Goal: Information Seeking & Learning: Find specific fact

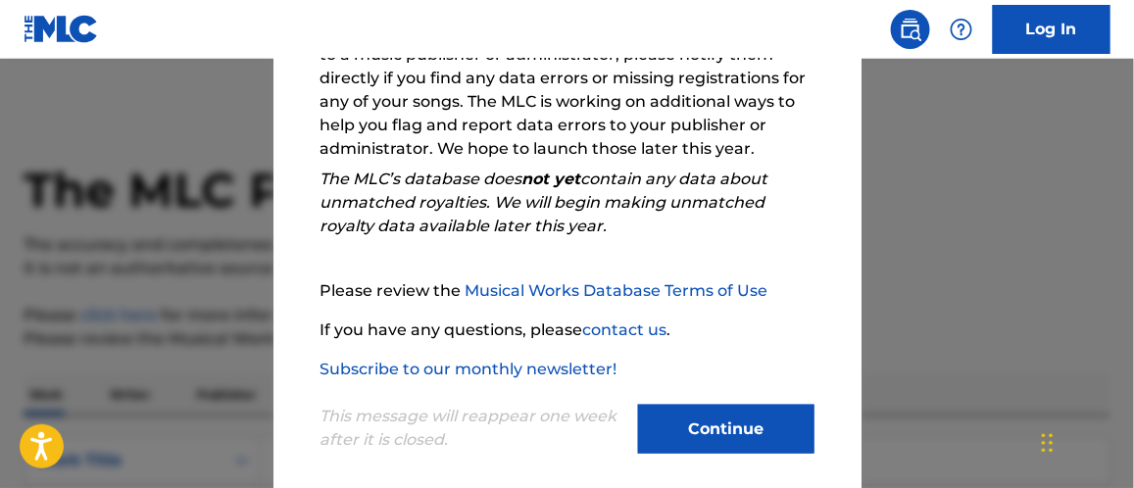
scroll to position [410, 0]
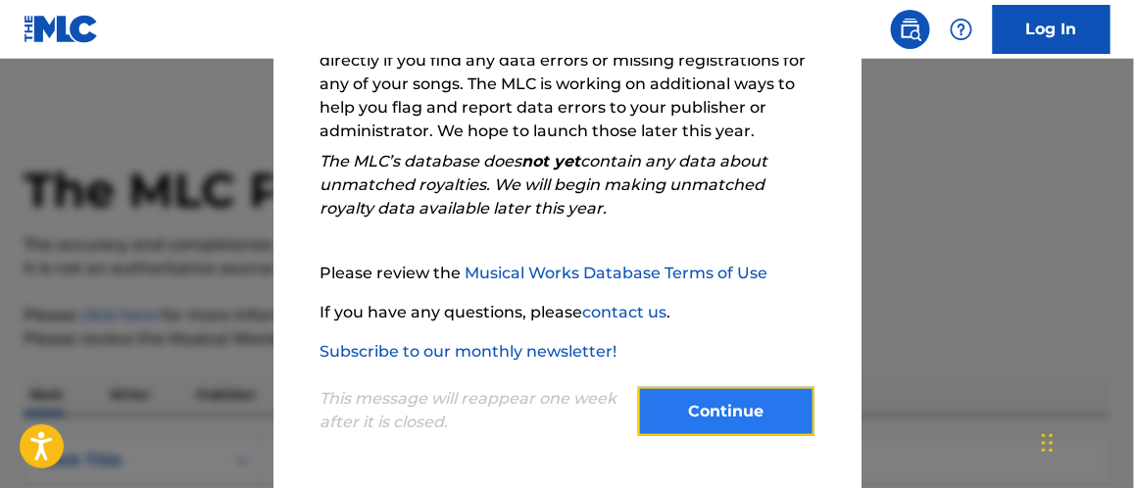
click at [703, 420] on button "Continue" at bounding box center [726, 411] width 176 height 49
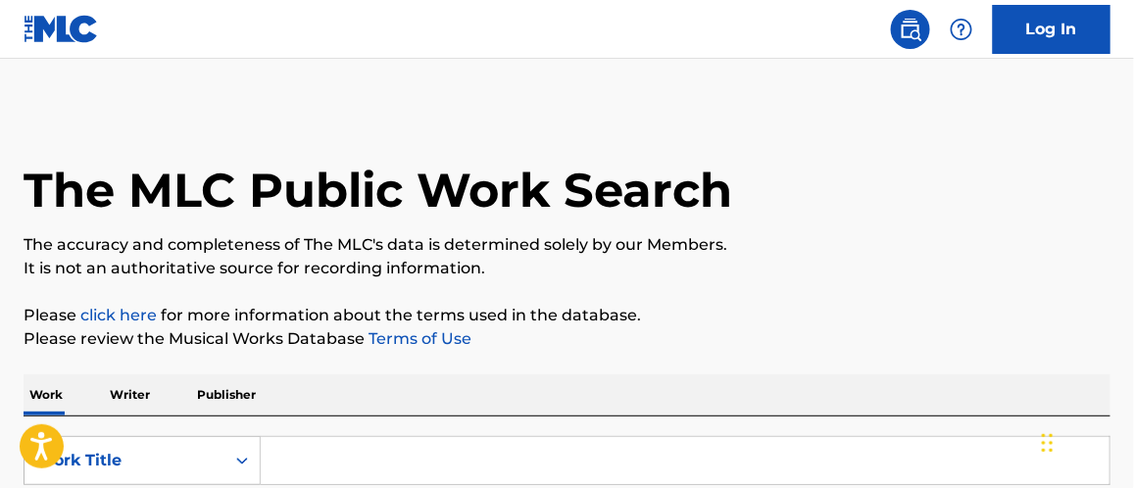
scroll to position [195, 0]
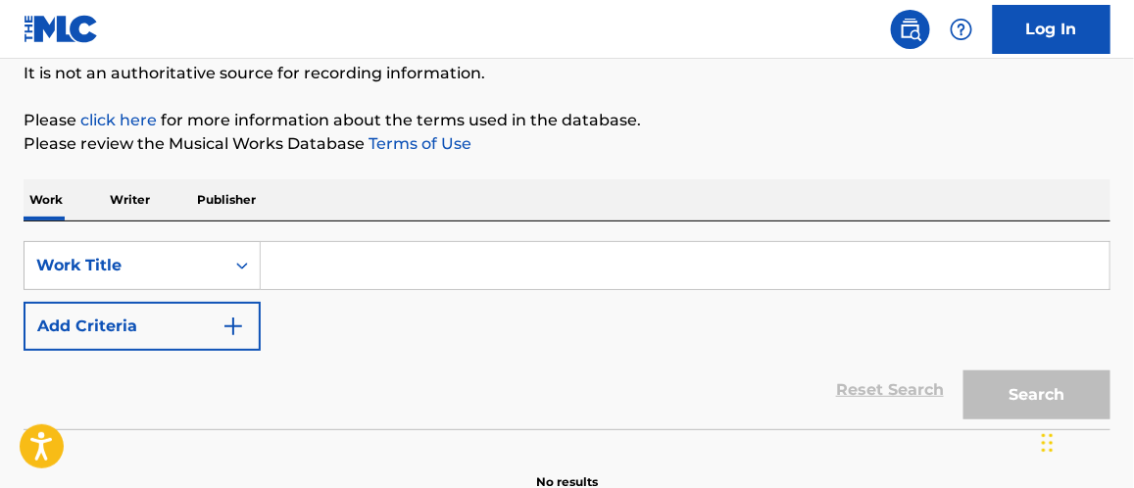
click at [337, 280] on input "Search Form" at bounding box center [685, 265] width 849 height 47
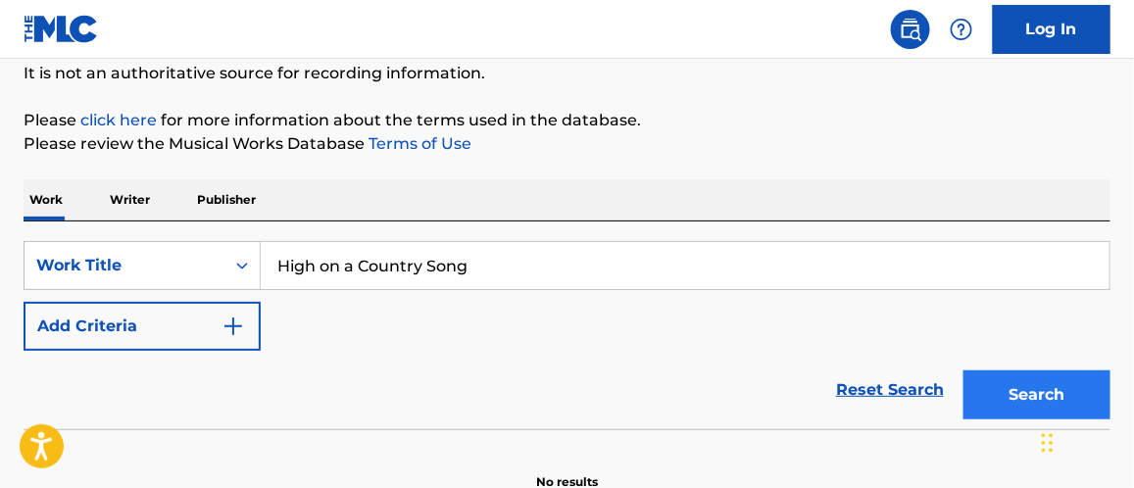
type input "High on a Country Song"
click at [1007, 390] on button "Search" at bounding box center [1036, 394] width 147 height 49
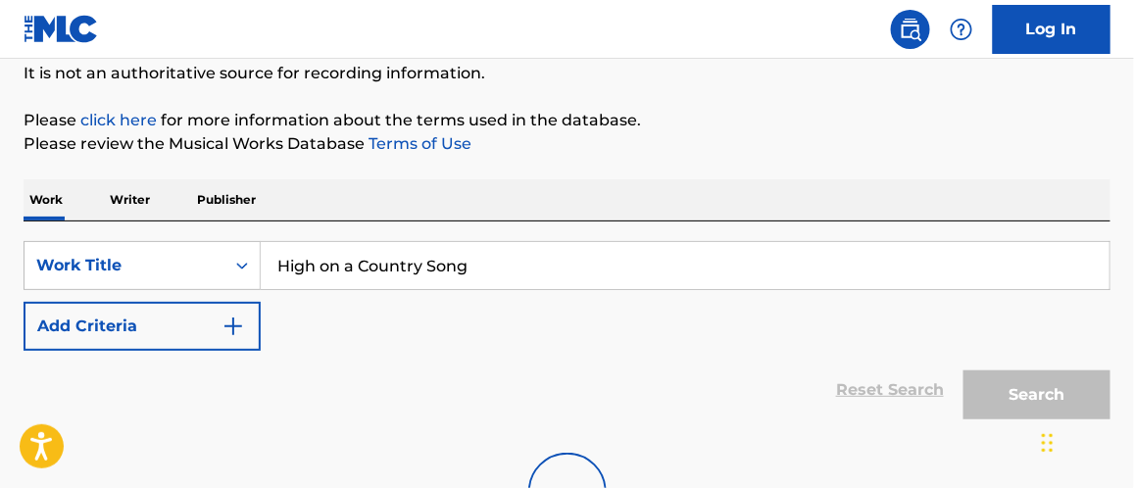
scroll to position [293, 0]
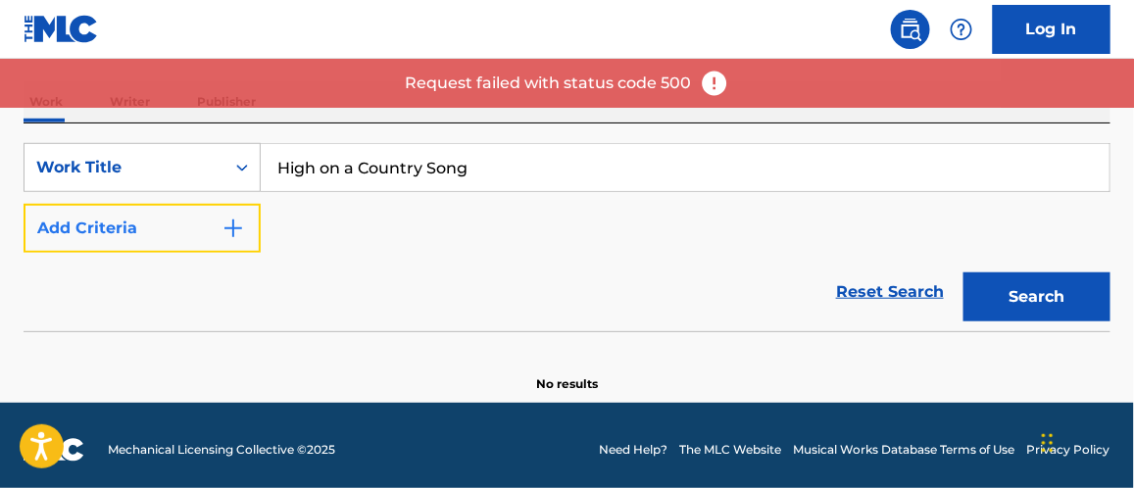
click at [228, 236] on img "Search Form" at bounding box center [233, 229] width 24 height 24
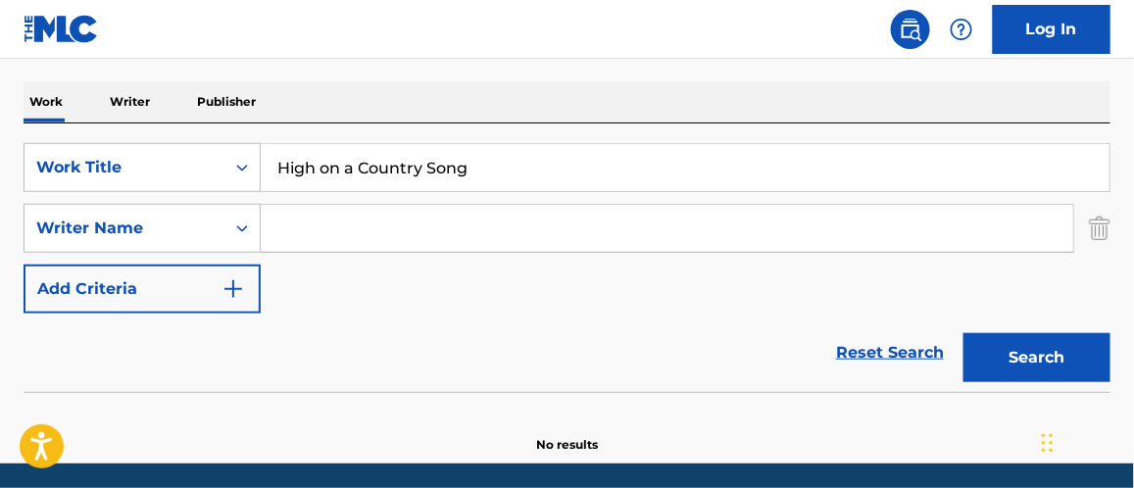
click at [298, 224] on input "Search Form" at bounding box center [667, 228] width 812 height 47
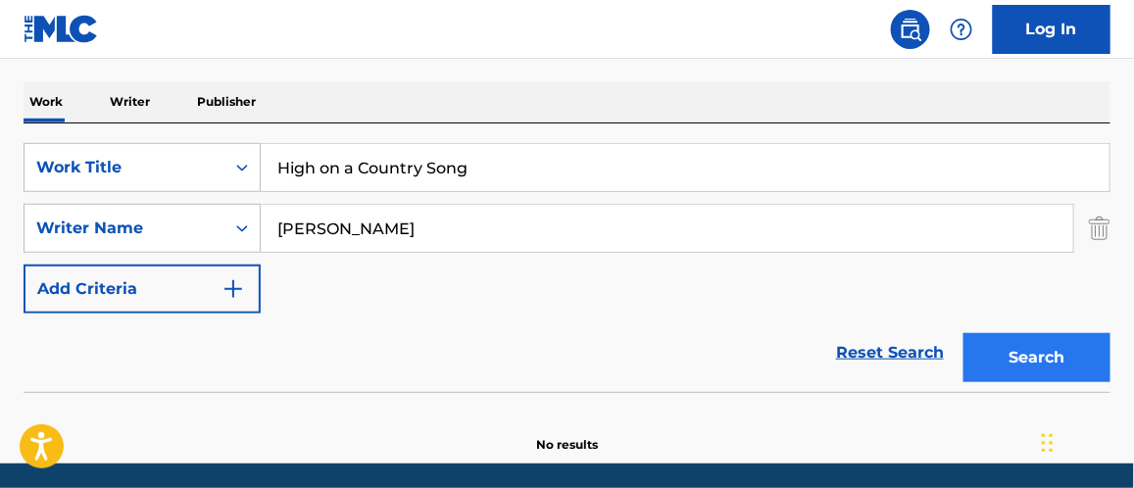
type input "[PERSON_NAME]"
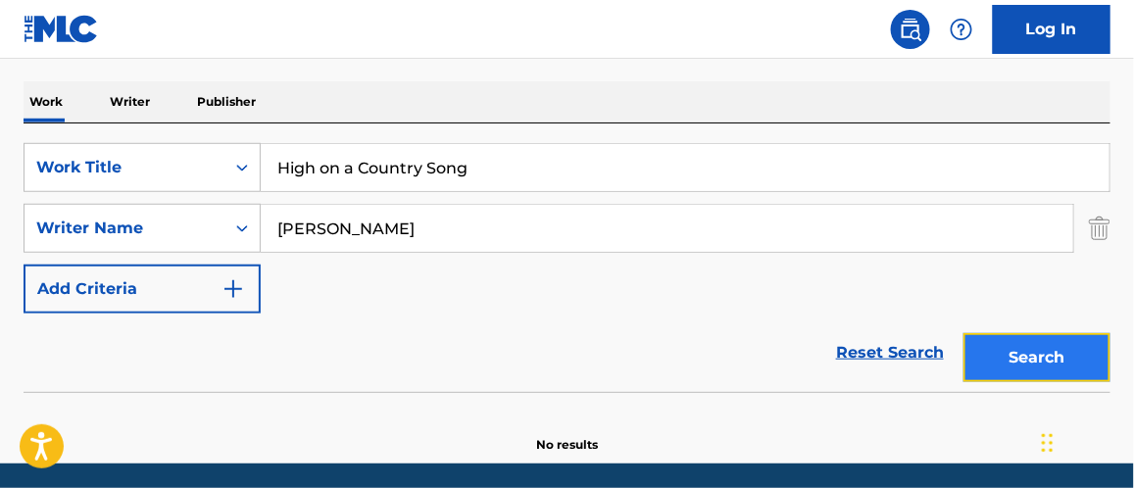
click at [1016, 351] on button "Search" at bounding box center [1036, 357] width 147 height 49
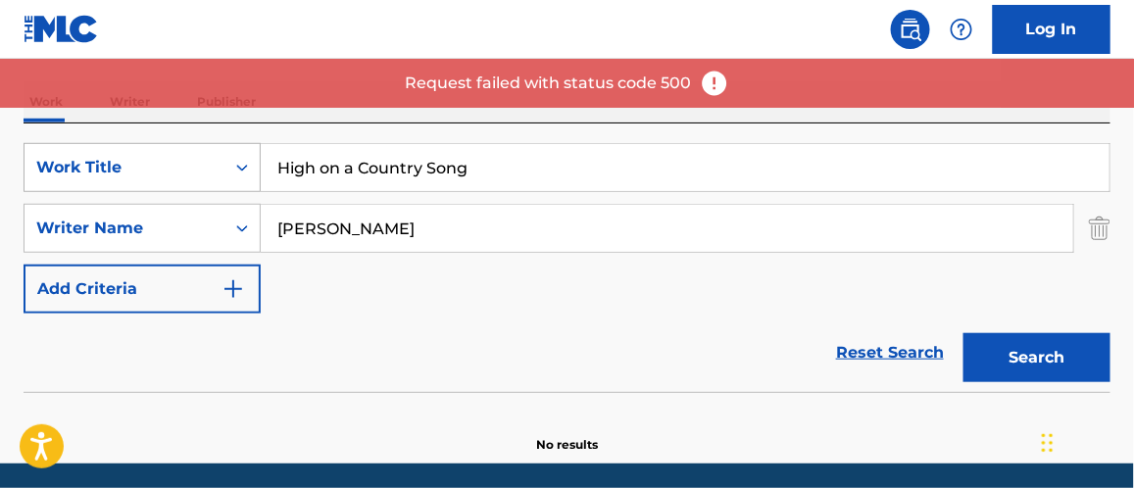
drag, startPoint x: 486, startPoint y: 169, endPoint x: 243, endPoint y: 147, distance: 244.0
click at [243, 147] on div "SearchWithCriteria642d9ad0-9b66-415e-9b8e-a95e34ce1e10 Work Title High on a Cou…" at bounding box center [567, 167] width 1087 height 49
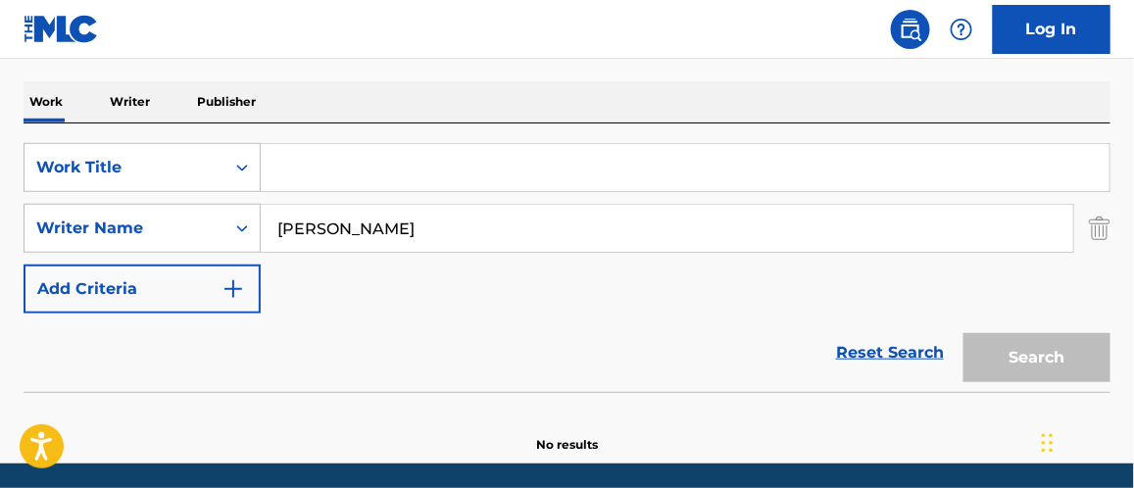
click at [1039, 360] on div "Search" at bounding box center [1031, 353] width 157 height 78
click at [888, 355] on link "Reset Search" at bounding box center [889, 352] width 127 height 43
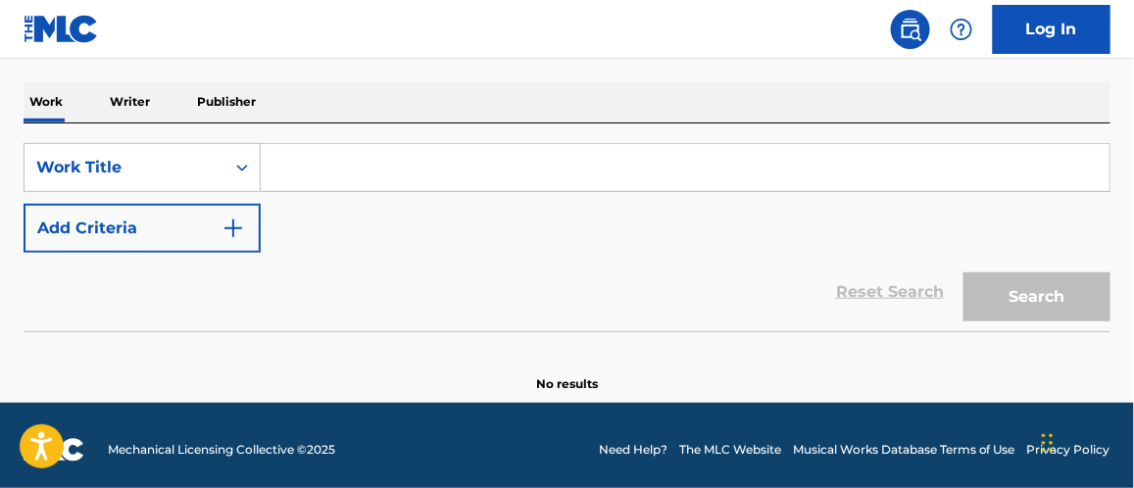
click at [130, 99] on p "Writer" at bounding box center [130, 101] width 52 height 41
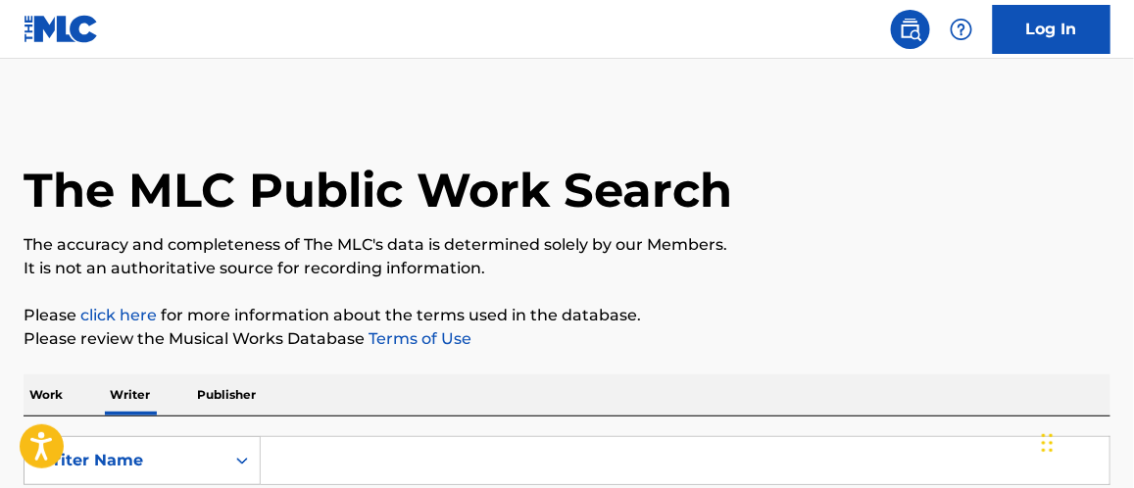
scroll to position [190, 0]
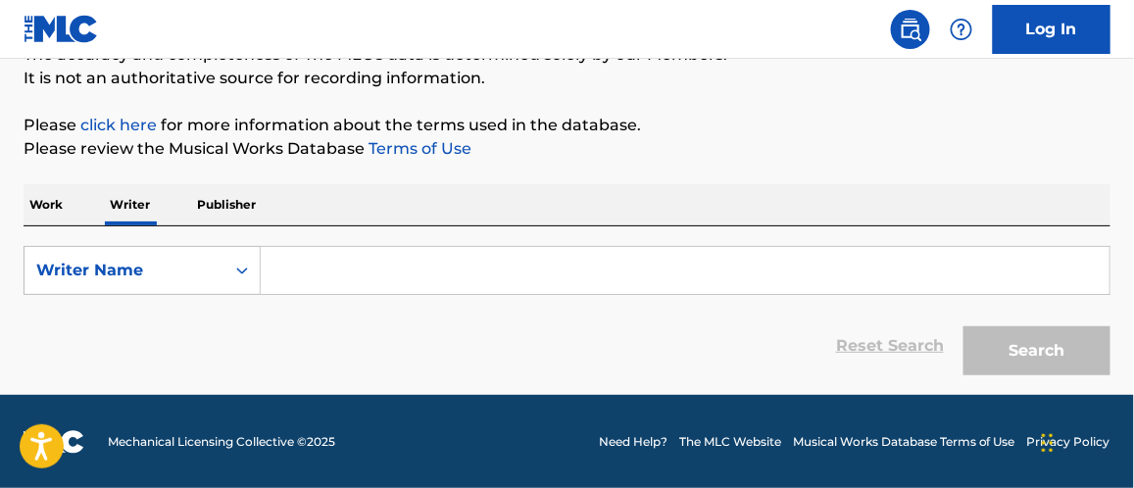
click at [364, 271] on input "Search Form" at bounding box center [685, 270] width 849 height 47
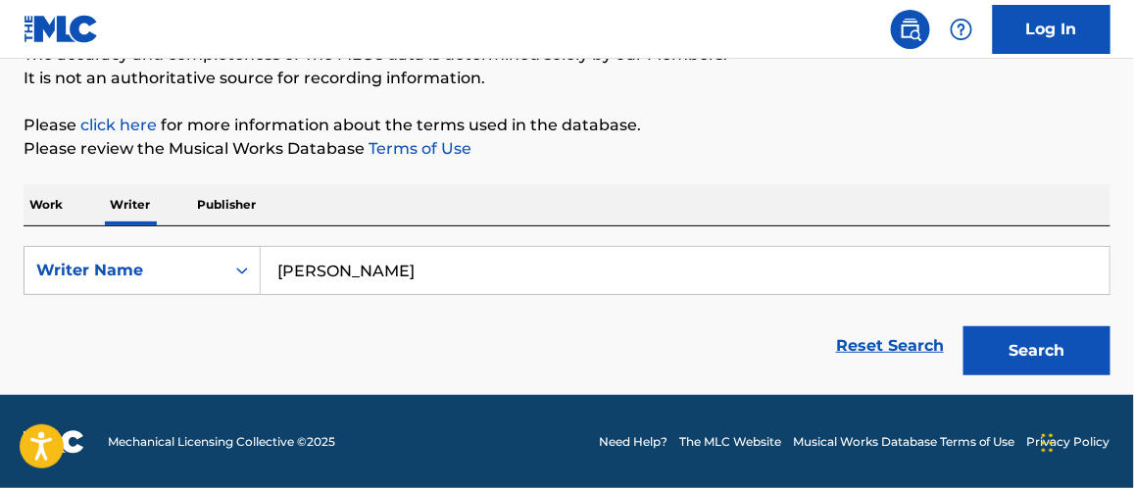
type input "[PERSON_NAME]"
click at [963, 326] on button "Search" at bounding box center [1036, 350] width 147 height 49
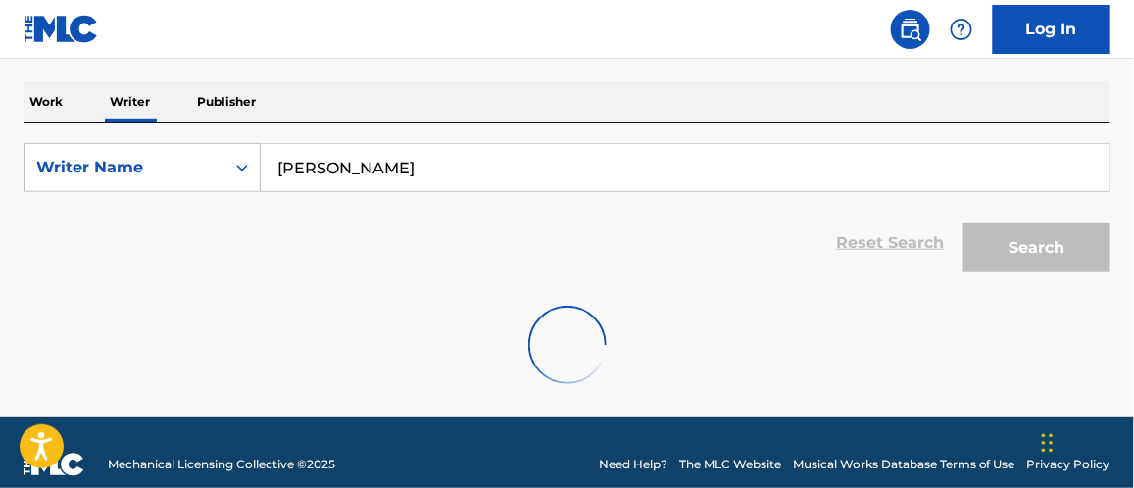
scroll to position [316, 0]
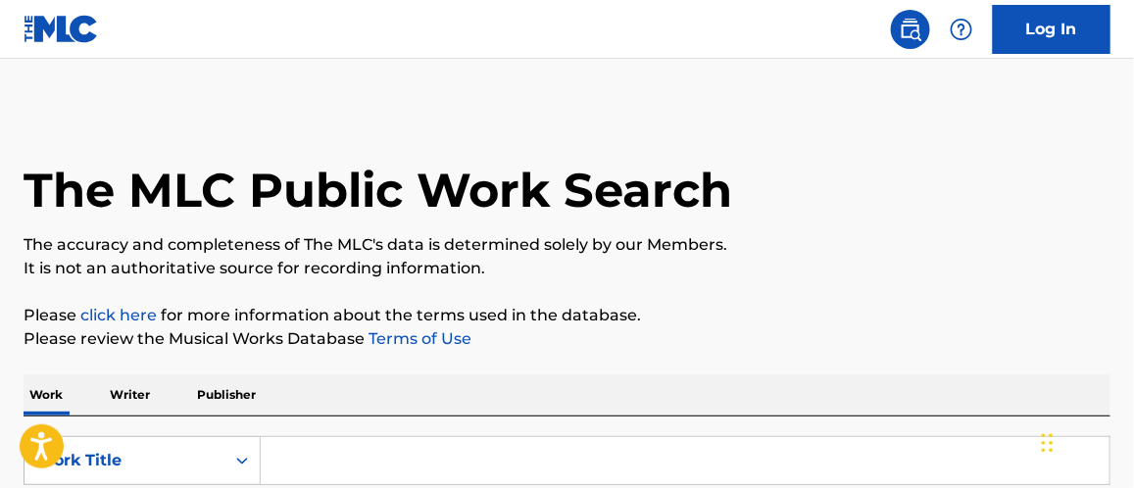
click at [911, 30] on img at bounding box center [911, 30] width 24 height 24
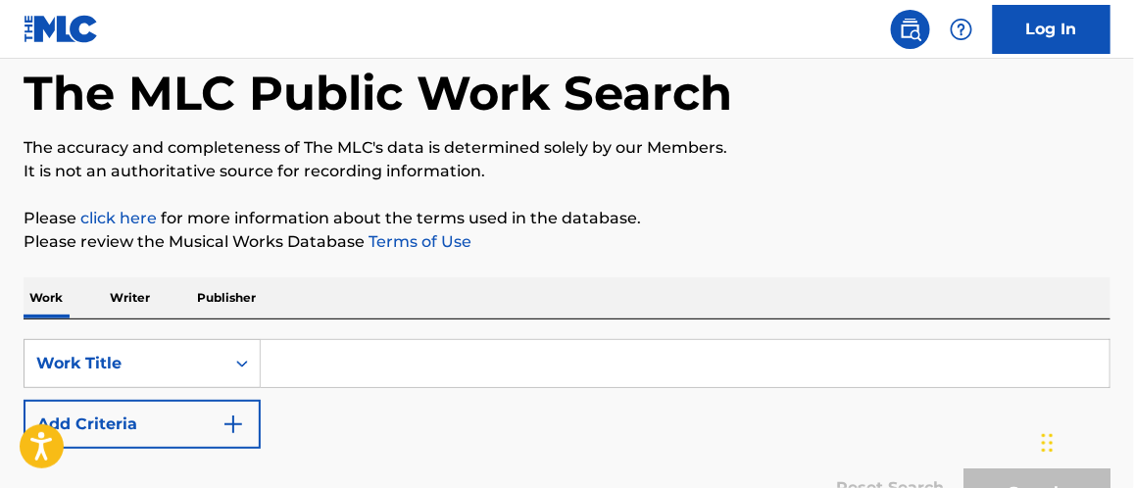
scroll to position [195, 0]
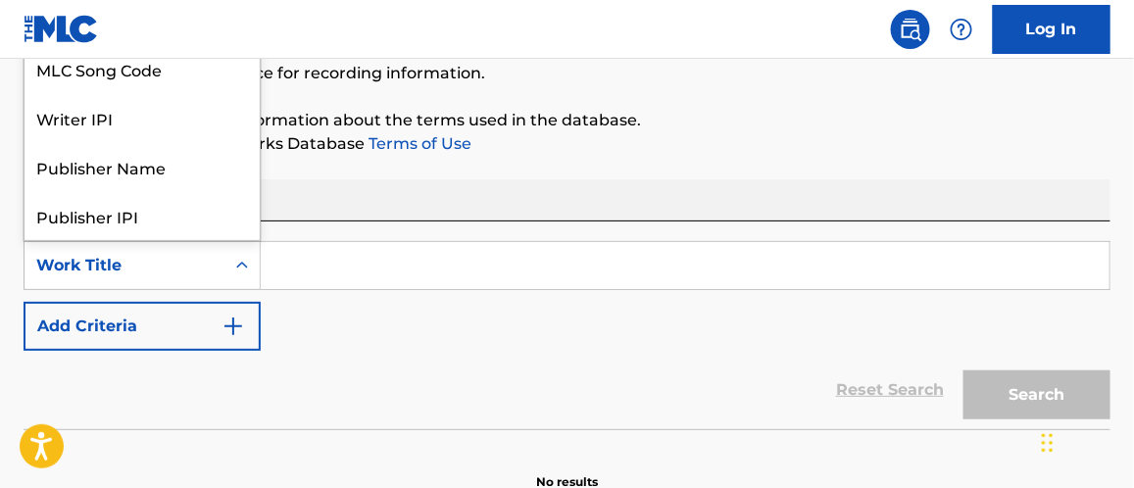
click at [240, 266] on icon "Search Form" at bounding box center [242, 266] width 20 height 20
click at [167, 267] on div "Work Title" at bounding box center [124, 266] width 176 height 24
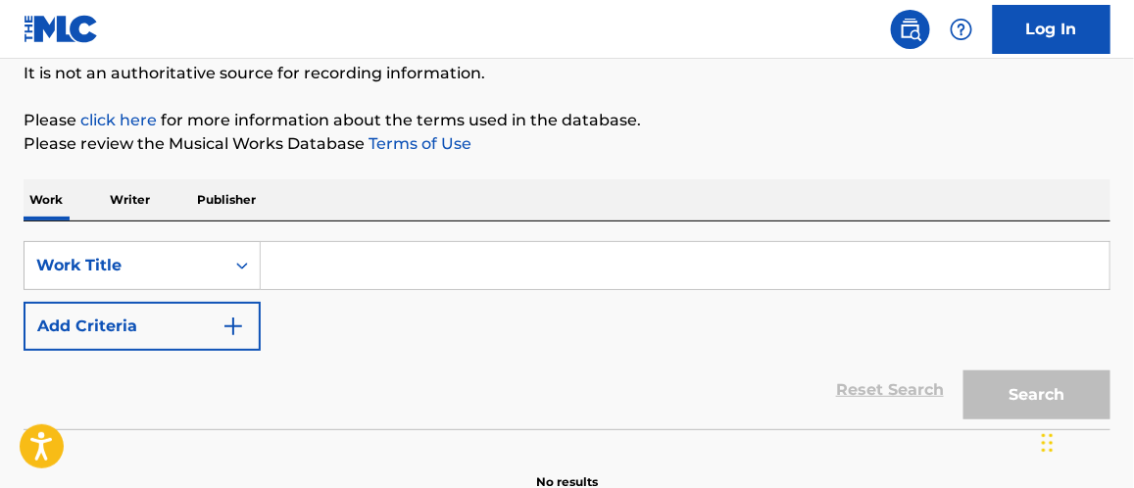
click at [328, 263] on input "Search Form" at bounding box center [685, 265] width 849 height 47
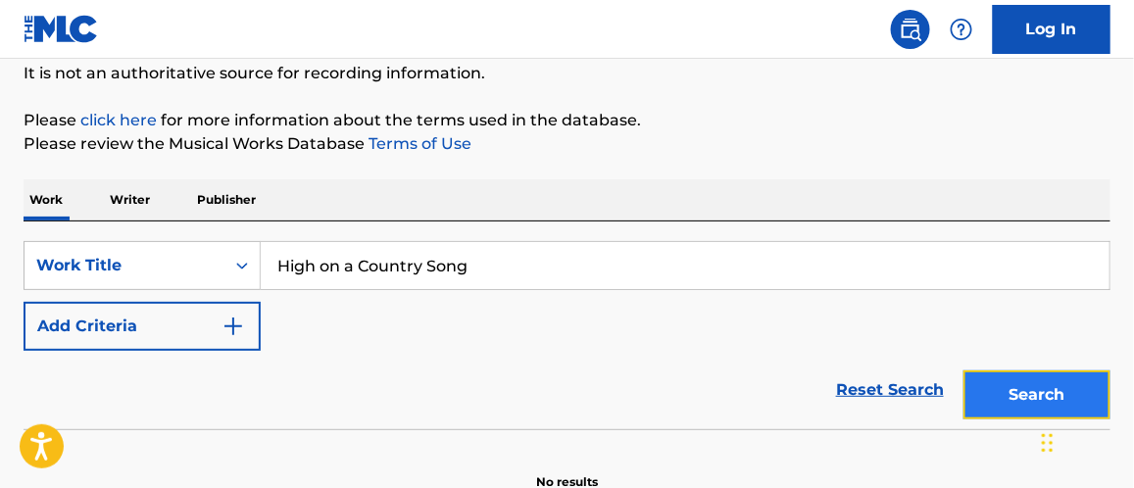
click at [1017, 397] on button "Search" at bounding box center [1036, 394] width 147 height 49
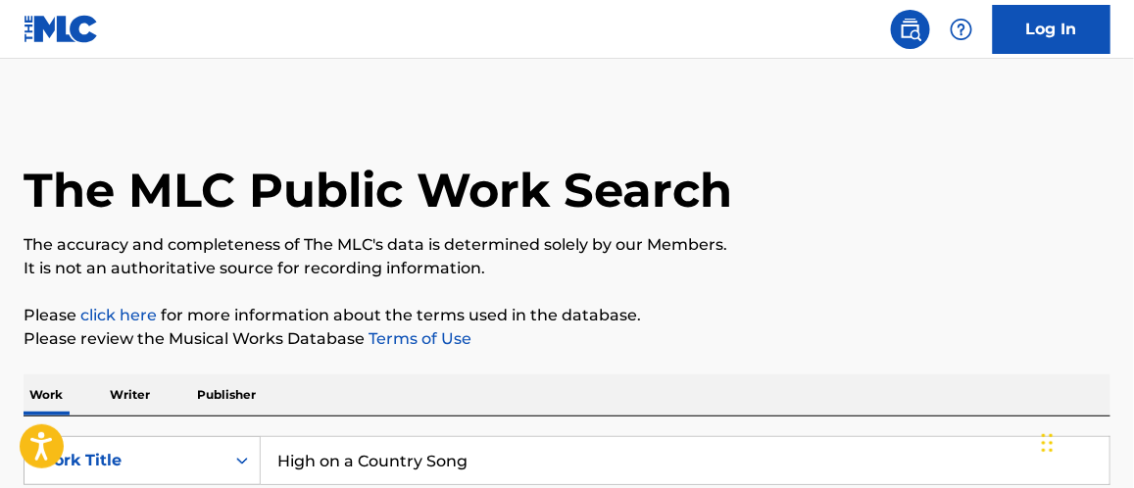
scroll to position [195, 0]
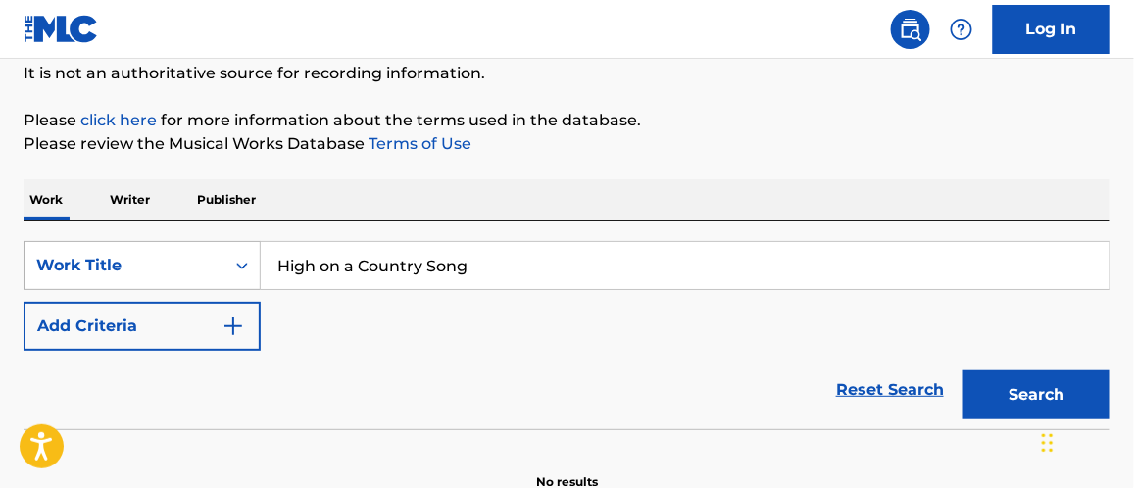
drag, startPoint x: 486, startPoint y: 268, endPoint x: 239, endPoint y: 257, distance: 247.2
click at [239, 257] on div "SearchWithCriteria491300d2-f315-48d6-a5ad-15b307c55bad Work Title High on a Cou…" at bounding box center [567, 265] width 1087 height 49
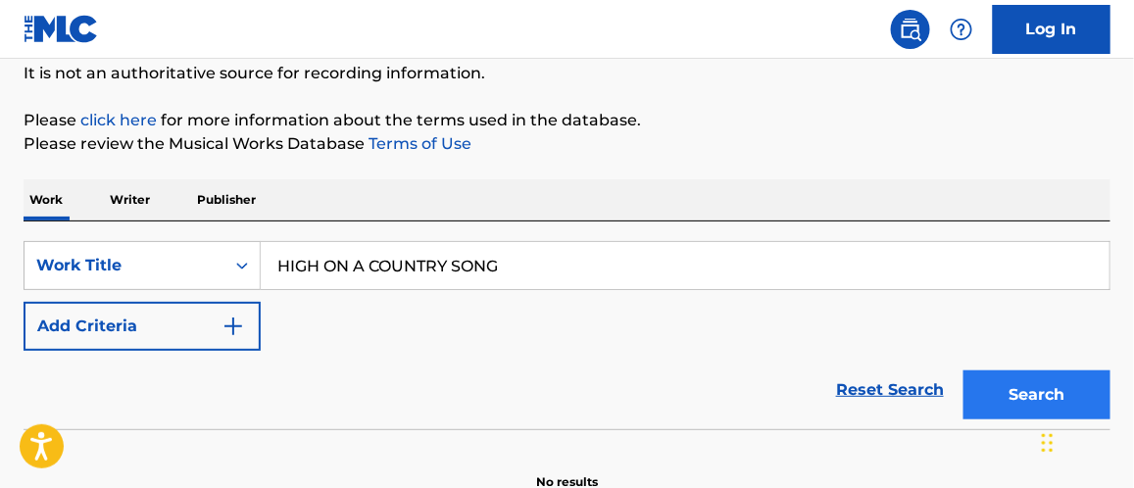
type input "HIGH ON A COUNTRY SONG"
click at [1032, 400] on button "Search" at bounding box center [1036, 394] width 147 height 49
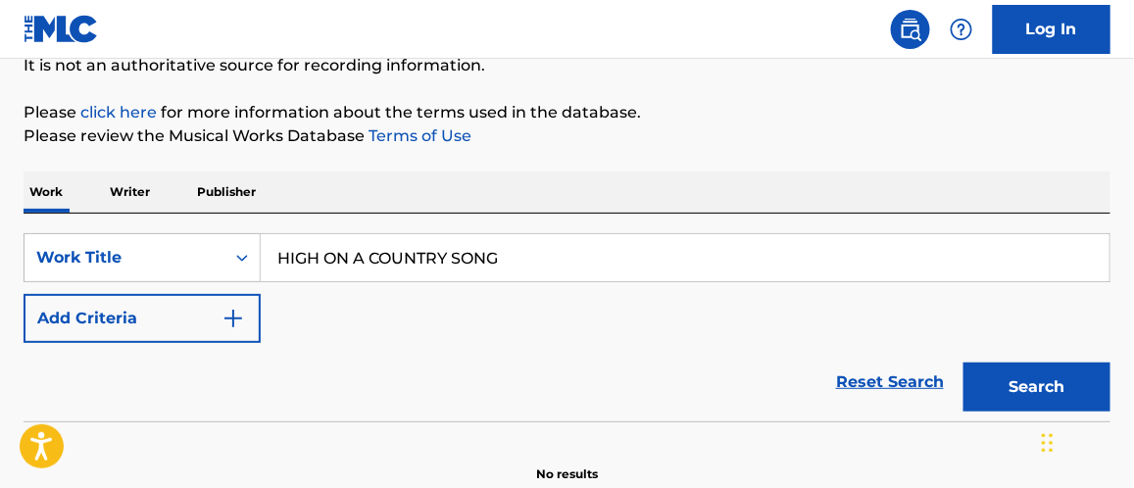
scroll to position [105, 0]
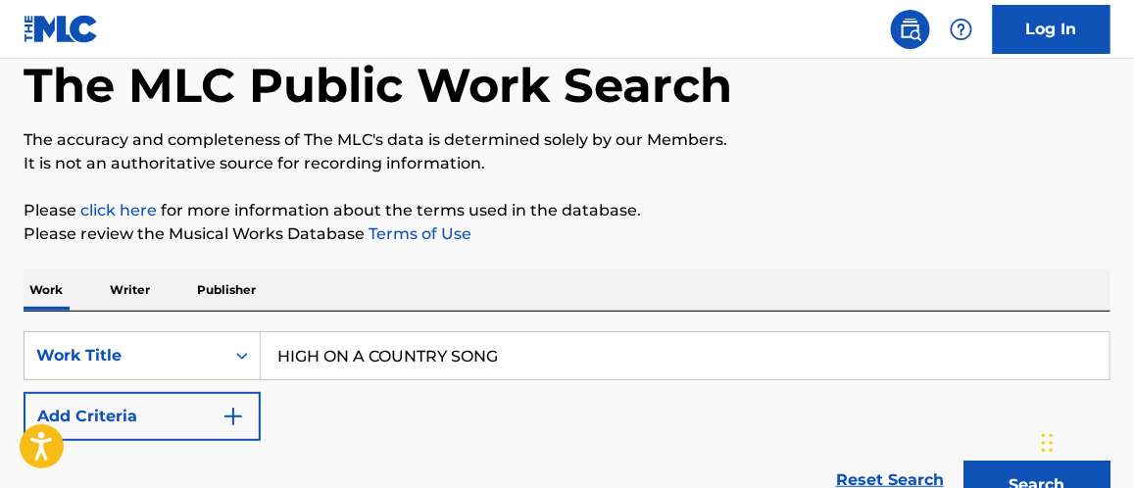
click at [220, 286] on p "Publisher" at bounding box center [226, 289] width 71 height 41
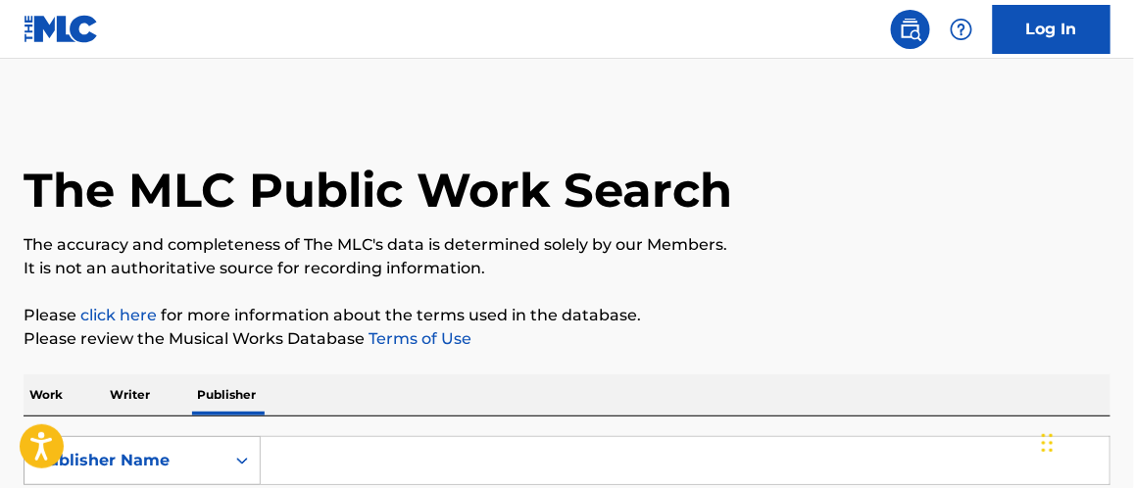
scroll to position [190, 0]
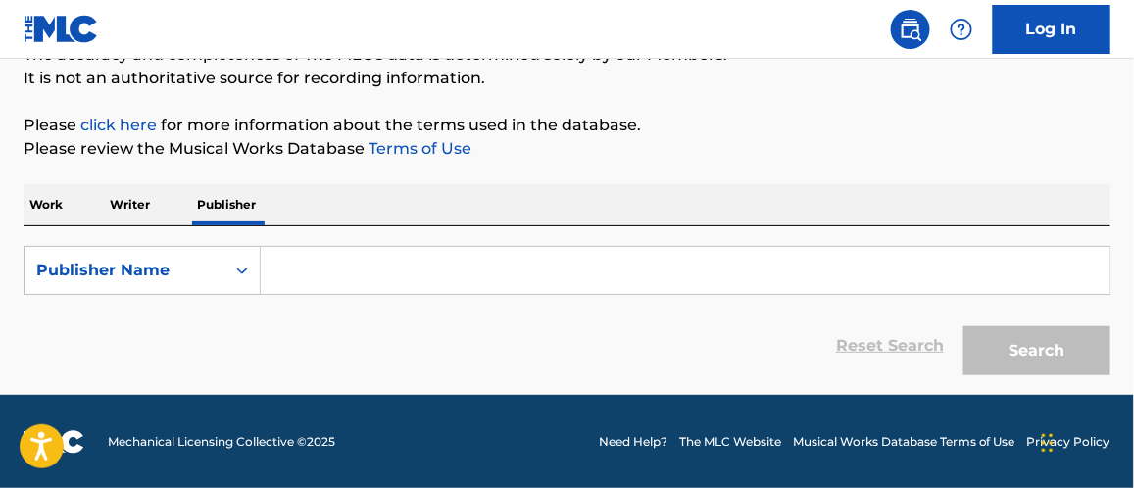
click at [313, 271] on input "Search Form" at bounding box center [685, 270] width 849 height 47
paste input "RIO BRAVO MUSIC INC"
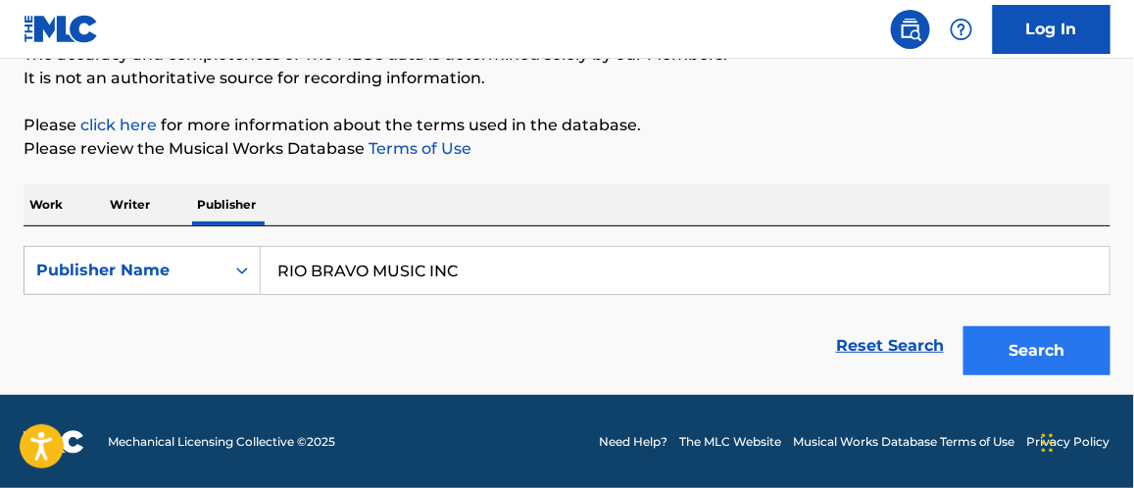
type input "RIO BRAVO MUSIC INC"
click at [1029, 335] on button "Search" at bounding box center [1036, 350] width 147 height 49
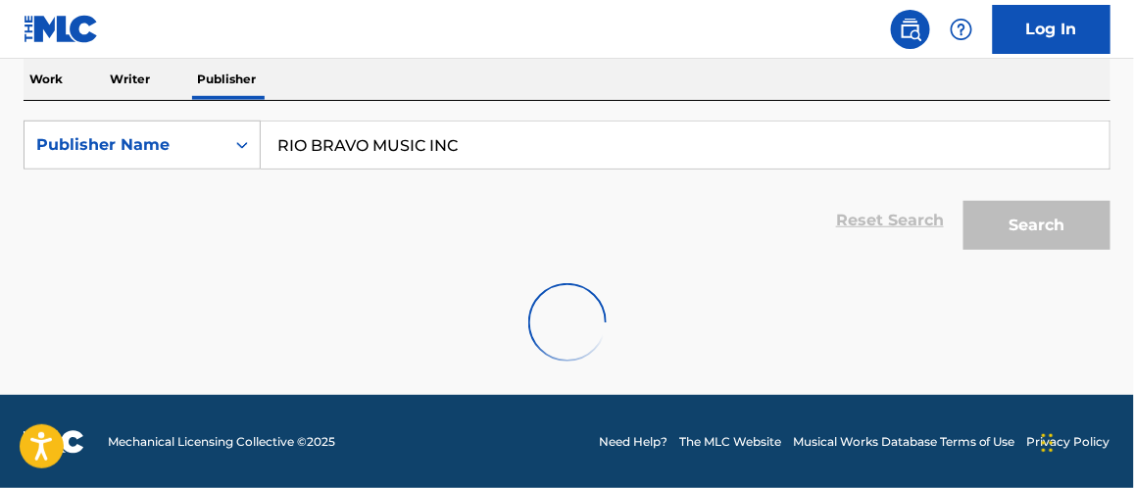
scroll to position [218, 0]
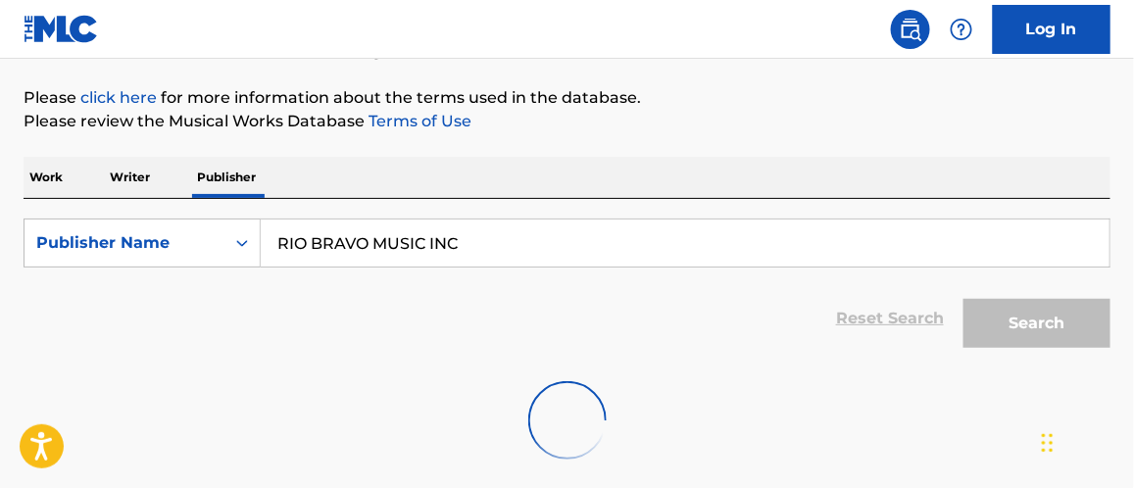
click at [124, 172] on p "Writer" at bounding box center [130, 177] width 52 height 41
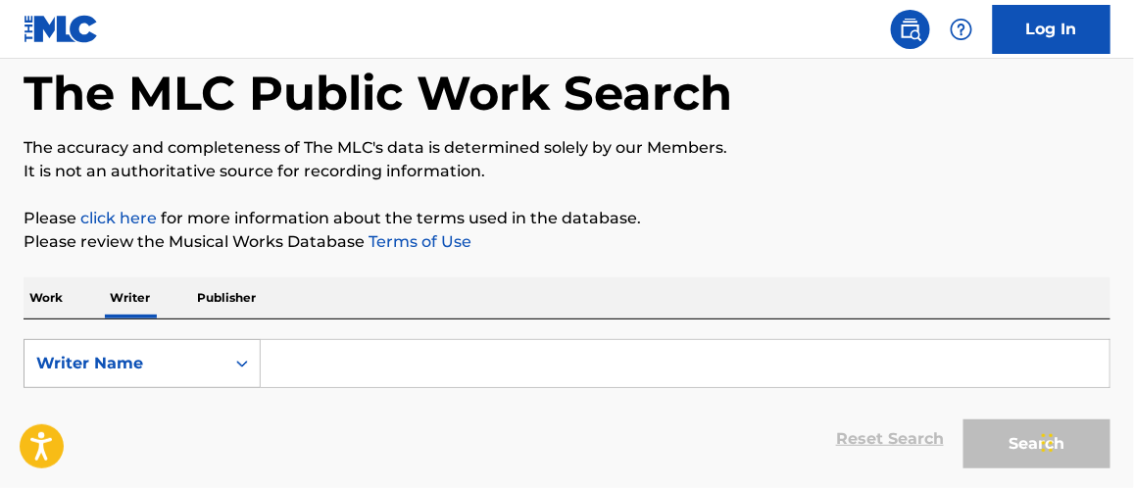
scroll to position [190, 0]
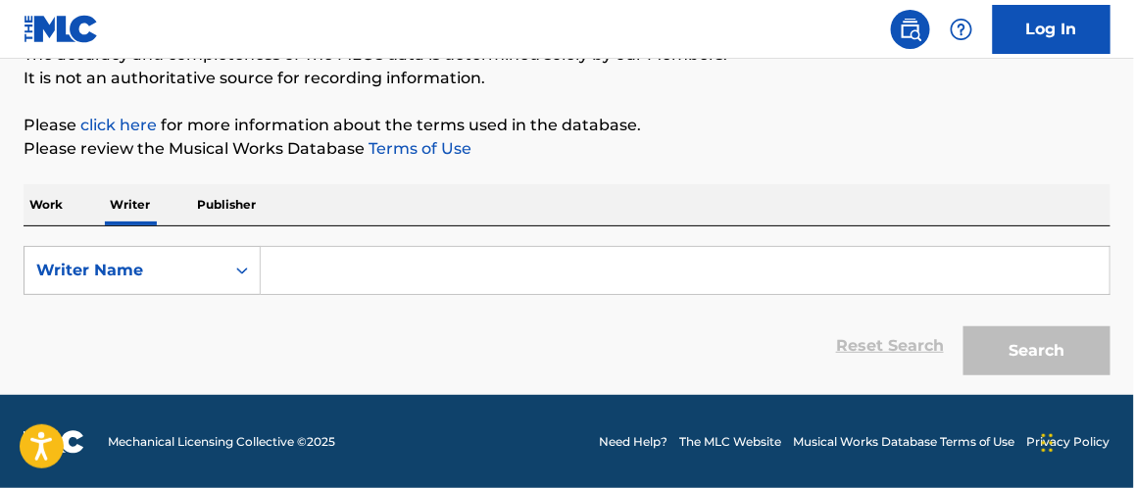
click at [313, 267] on input "Search Form" at bounding box center [685, 270] width 849 height 47
paste input "RIGGS SAMUEL GILES"
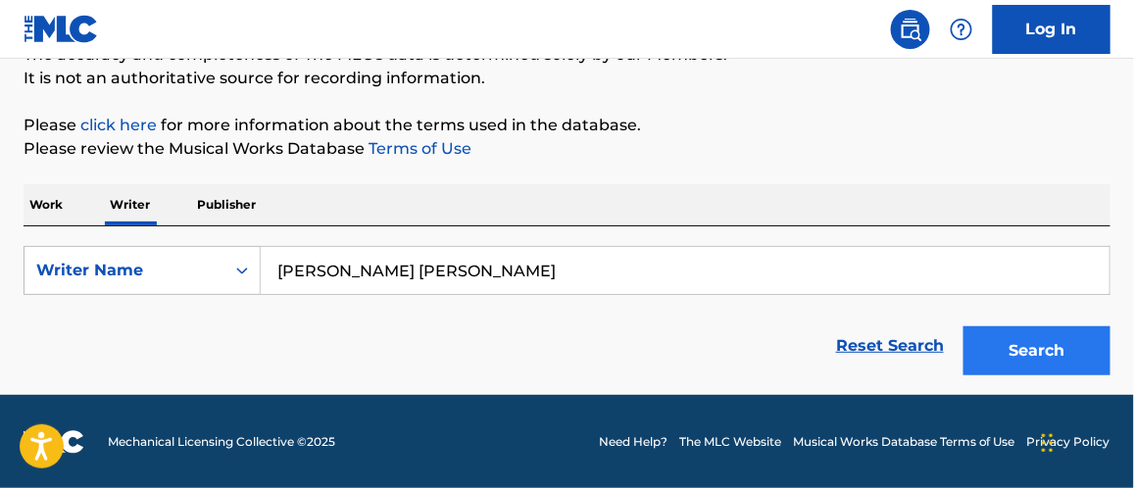
type input "RIGGS SAMUEL GILES"
click at [1003, 349] on button "Search" at bounding box center [1036, 350] width 147 height 49
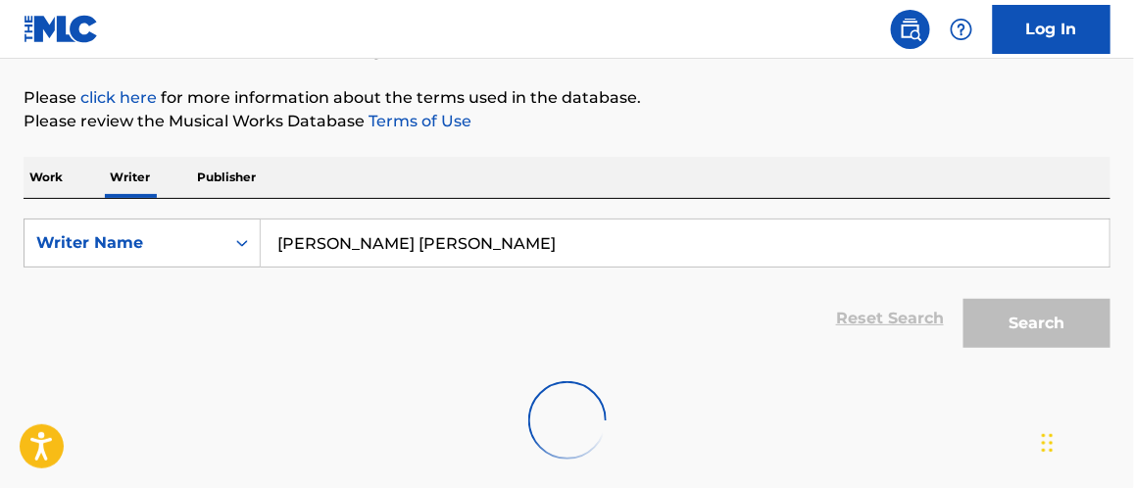
scroll to position [316, 0]
